Goal: Browse casually

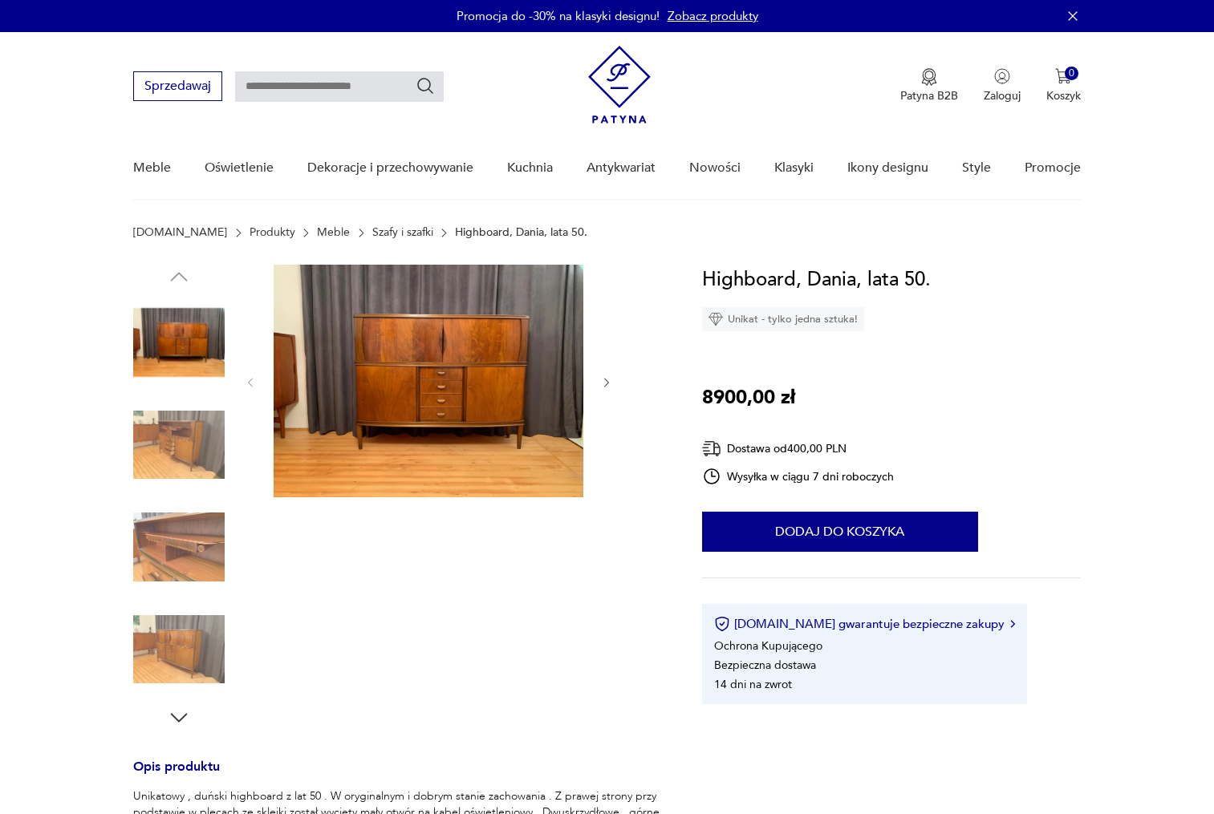
click at [401, 383] on img at bounding box center [429, 381] width 310 height 233
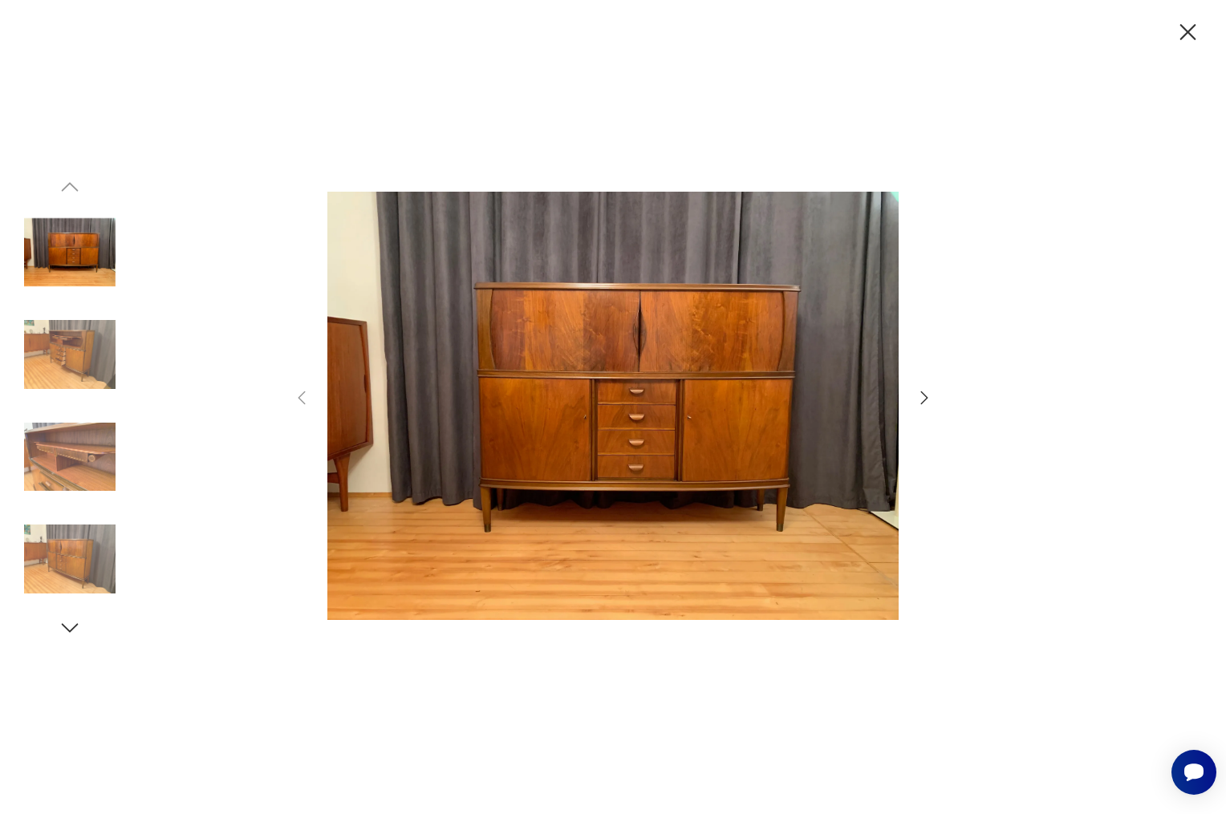
click at [78, 350] on img at bounding box center [69, 354] width 91 height 91
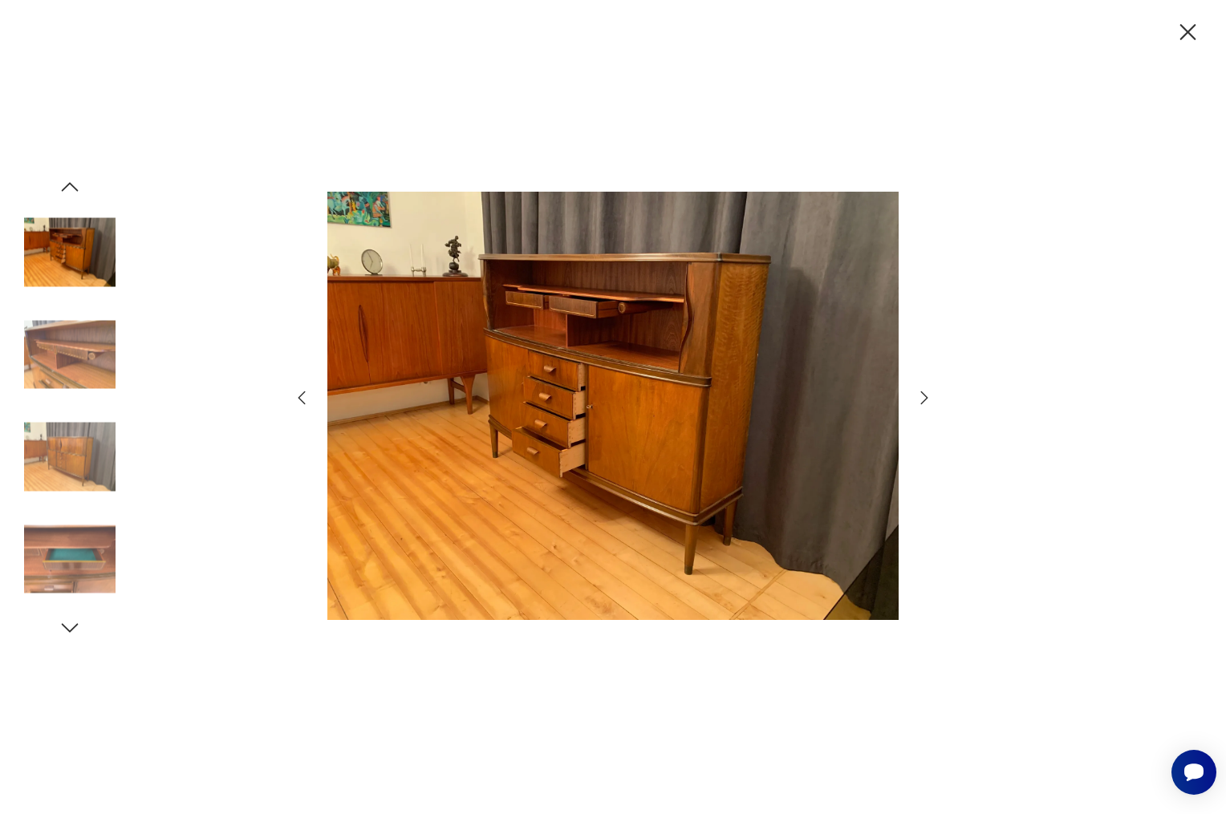
click at [91, 448] on img at bounding box center [69, 456] width 91 height 91
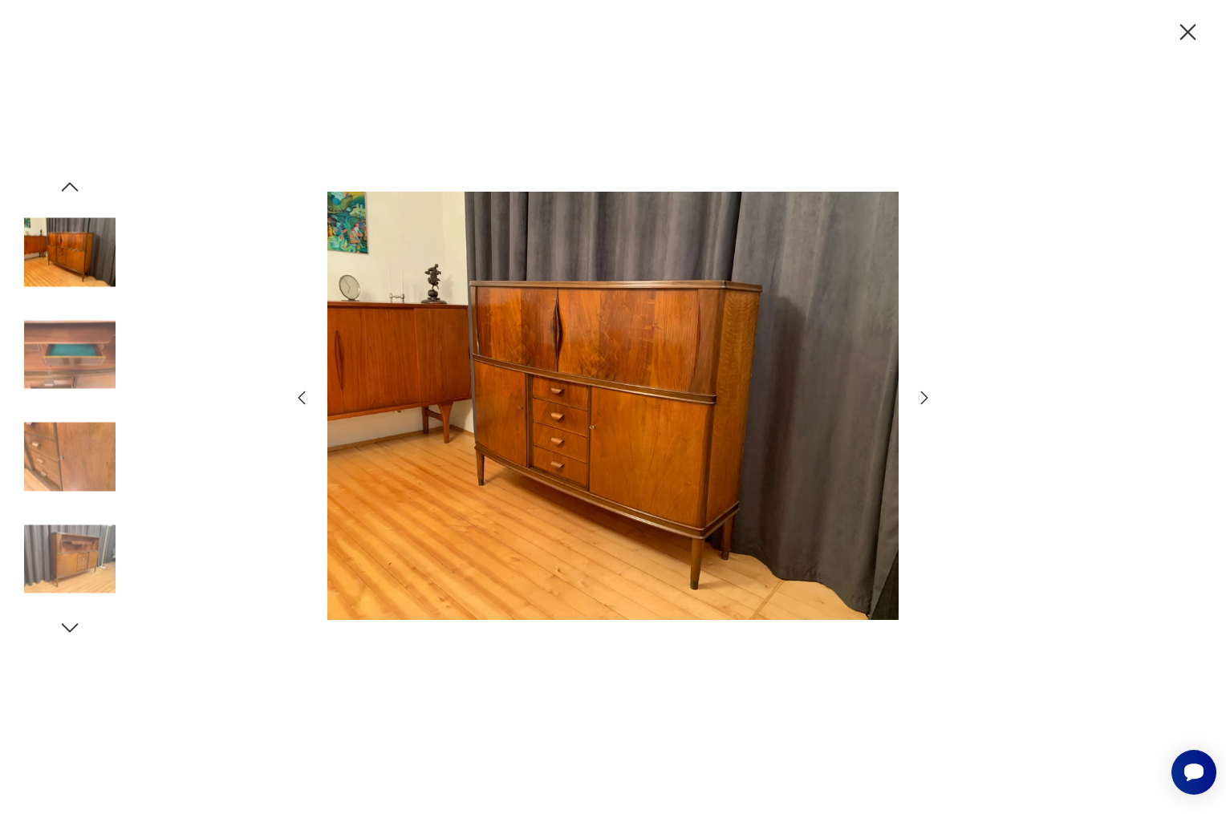
click at [83, 367] on img at bounding box center [69, 354] width 91 height 91
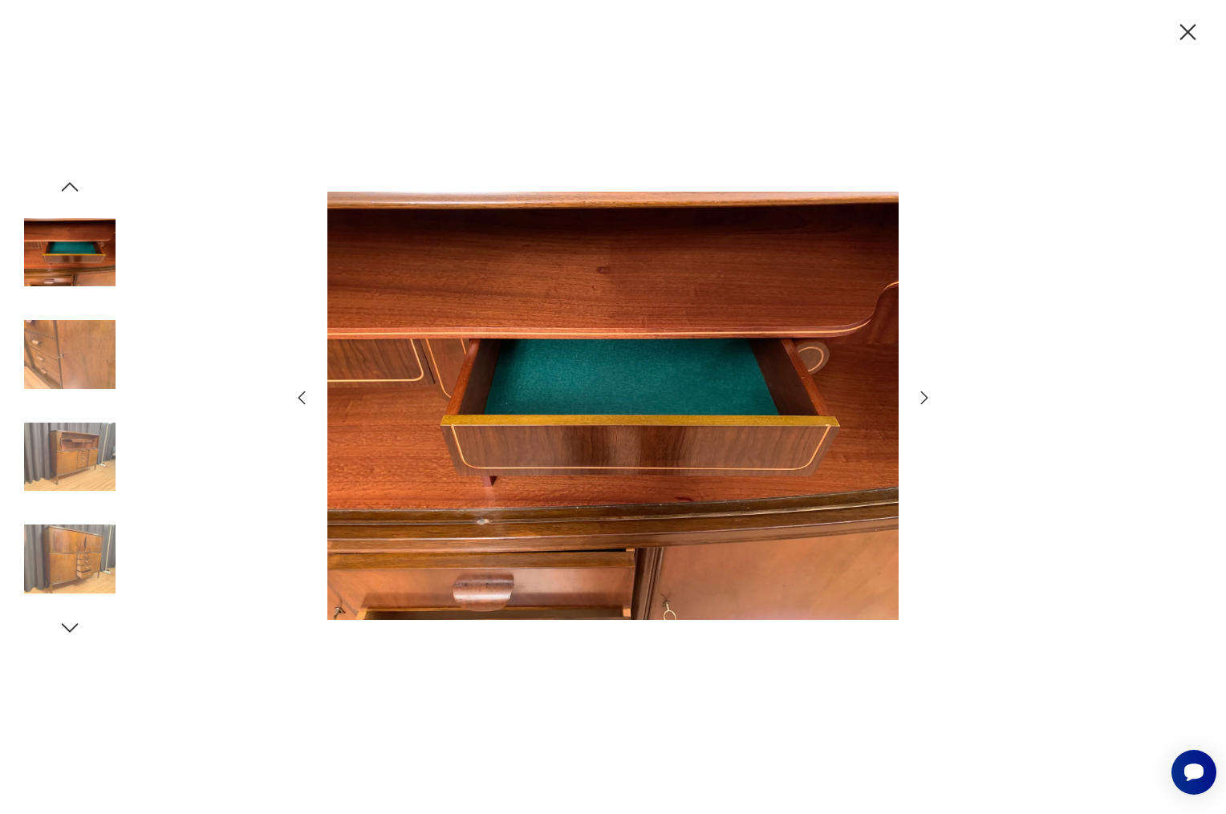
click at [107, 553] on img at bounding box center [69, 558] width 91 height 91
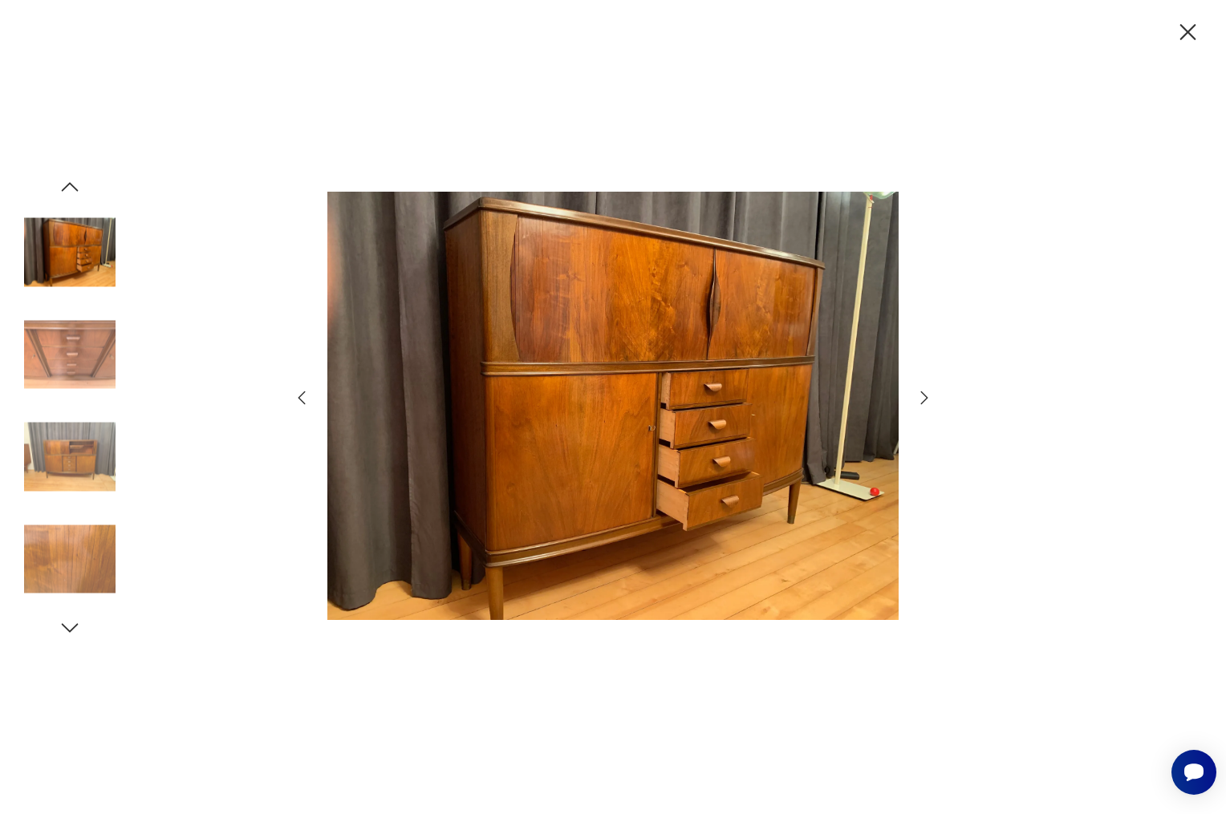
click at [55, 476] on img at bounding box center [69, 456] width 91 height 91
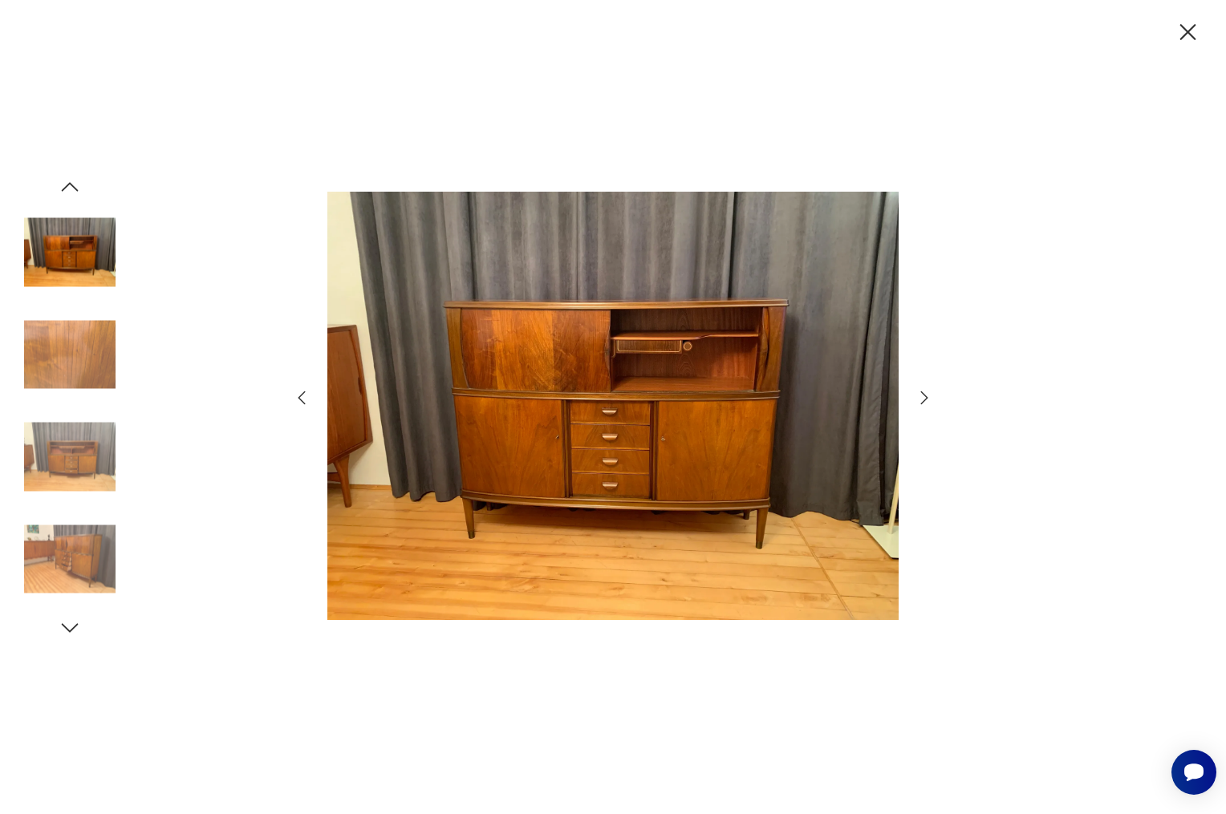
click at [74, 267] on img at bounding box center [69, 252] width 91 height 91
click at [75, 188] on icon "button" at bounding box center [70, 186] width 17 height 9
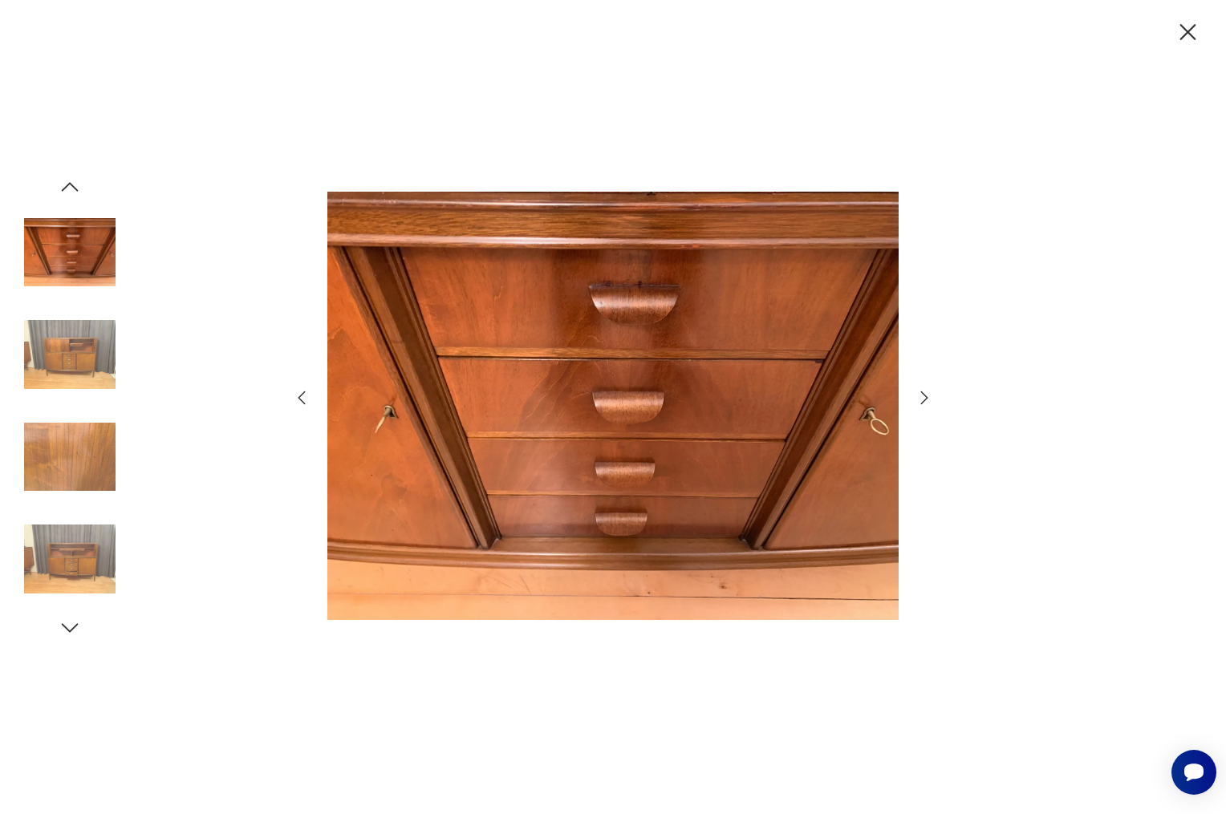
click at [71, 188] on icon "button" at bounding box center [70, 187] width 24 height 24
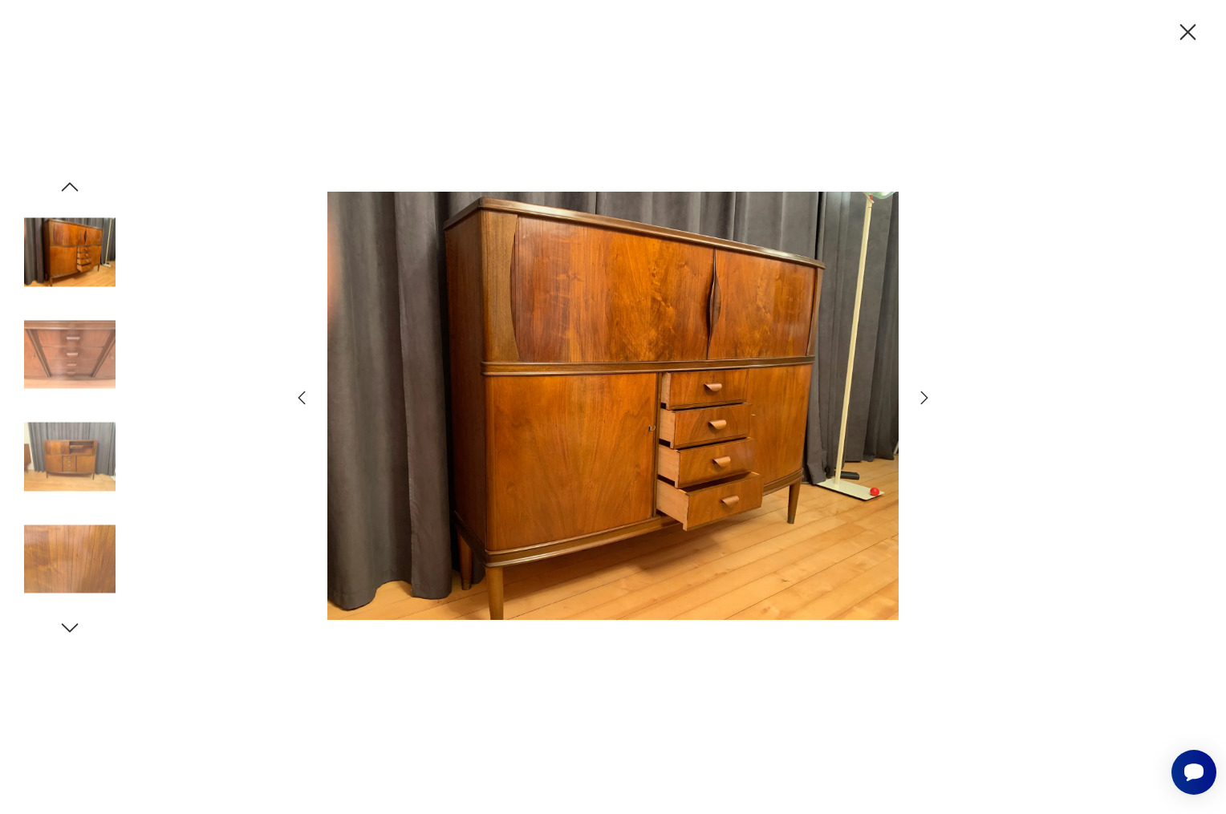
click at [1193, 26] on icon "button" at bounding box center [1188, 32] width 16 height 16
